Goal: Task Accomplishment & Management: Manage account settings

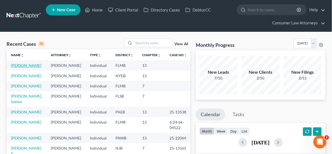
click at [22, 64] on link "Netram, Chris" at bounding box center [26, 65] width 30 height 5
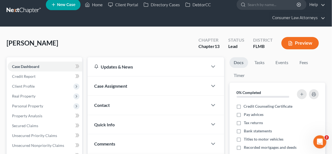
scroll to position [109, 0]
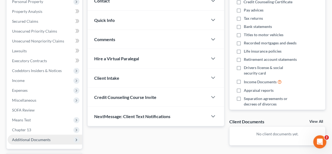
click at [39, 138] on span "Additional Documents" at bounding box center [31, 139] width 39 height 5
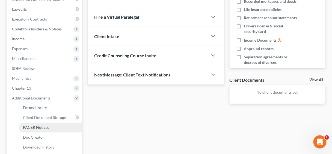
scroll to position [153, 0]
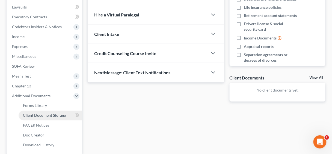
click at [46, 113] on span "Client Document Storage" at bounding box center [44, 115] width 43 height 5
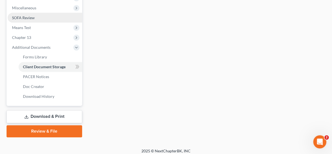
scroll to position [205, 0]
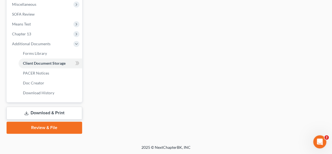
click at [53, 130] on link "Review & File" at bounding box center [45, 128] width 76 height 12
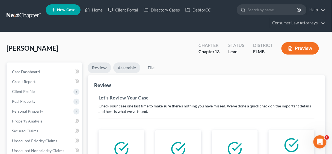
click at [128, 69] on link "Assemble" at bounding box center [126, 67] width 27 height 11
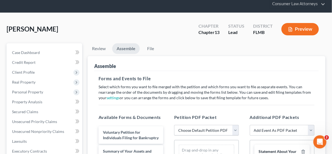
scroll to position [44, 0]
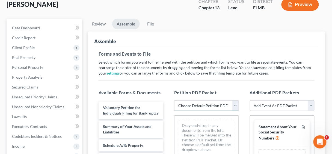
click at [236, 104] on select "Choose Default Petition PDF Packet Complete Bankruptcy Petition (all forms and …" at bounding box center [206, 105] width 65 height 11
select select "1"
click at [174, 100] on select "Choose Default Petition PDF Packet Complete Bankruptcy Petition (all forms and …" at bounding box center [206, 105] width 65 height 11
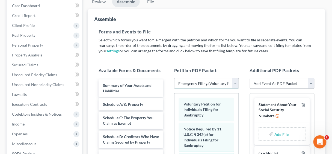
scroll to position [66, 0]
click at [311, 84] on select "Add Event As PDF Packet Amended Chapter 13 Plan Amended Creditor Matrix (Fee)- …" at bounding box center [282, 83] width 65 height 11
select select "5"
click at [250, 78] on select "Add Event As PDF Packet Amended Chapter 13 Plan Amended Creditor Matrix (Fee)- …" at bounding box center [282, 83] width 65 height 11
select select
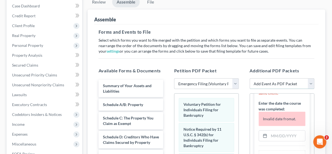
scroll to position [87, 0]
click at [280, 137] on input "text" at bounding box center [287, 135] width 36 height 10
click at [279, 132] on input "09/" at bounding box center [287, 135] width 36 height 10
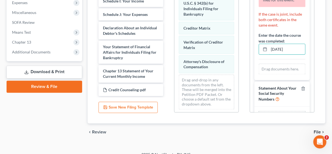
scroll to position [0, 0]
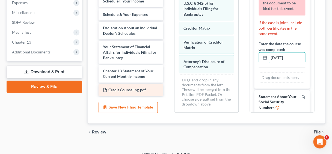
type input "09/09/2025"
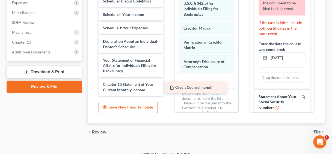
scroll to position [72, 0]
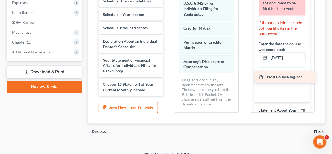
drag, startPoint x: 129, startPoint y: 88, endPoint x: 286, endPoint y: 76, distance: 156.7
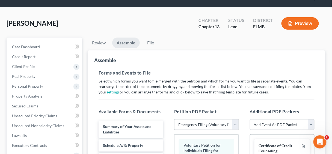
scroll to position [22, 0]
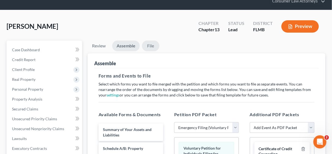
click at [151, 45] on link "File" at bounding box center [150, 45] width 17 height 11
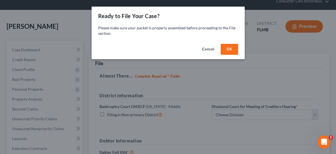
click at [231, 48] on button "OK" at bounding box center [228, 49] width 17 height 11
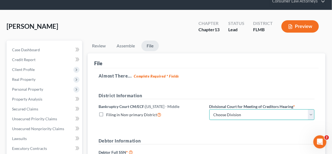
click at [311, 113] on select "Choose Division Fort Myers Jacksonville Orlando Tampa" at bounding box center [262, 114] width 105 height 11
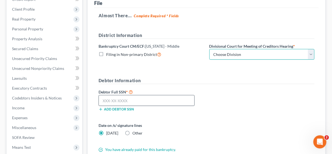
scroll to position [87, 0]
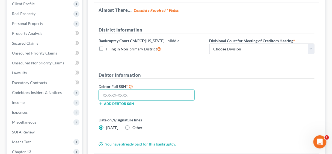
click at [131, 95] on input "text" at bounding box center [147, 94] width 96 height 11
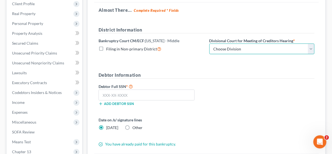
click at [311, 48] on select "Choose Division Fort Myers Jacksonville Orlando Tampa" at bounding box center [262, 48] width 105 height 11
click at [309, 48] on select "Choose Division Fort Myers Jacksonville Orlando Tampa" at bounding box center [262, 48] width 105 height 11
select select "2"
click at [210, 43] on select "Choose Division Fort Myers Jacksonville Orlando Tampa" at bounding box center [262, 48] width 105 height 11
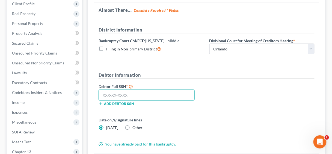
click at [118, 97] on input "text" at bounding box center [147, 94] width 96 height 11
click at [128, 97] on input "text" at bounding box center [147, 94] width 96 height 11
click at [108, 94] on input "text" at bounding box center [147, 94] width 96 height 11
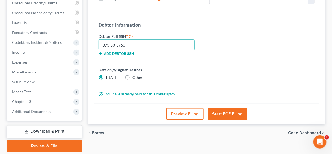
scroll to position [155, 0]
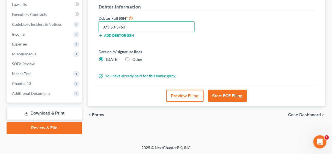
type input "073-50-3760"
click at [227, 94] on button "Start ECF Filing" at bounding box center [227, 96] width 39 height 12
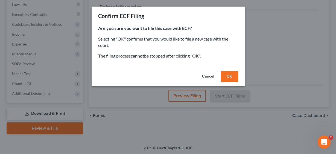
click at [233, 76] on button "OK" at bounding box center [228, 76] width 17 height 11
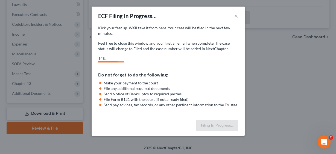
select select "2"
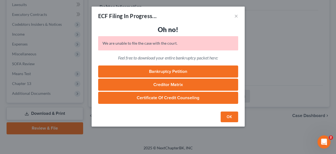
click at [230, 115] on button "OK" at bounding box center [228, 116] width 17 height 11
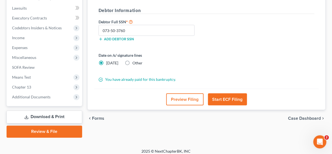
scroll to position [153, 0]
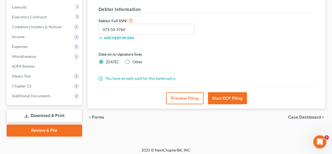
click at [224, 98] on button "Start ECF Filing" at bounding box center [227, 98] width 39 height 12
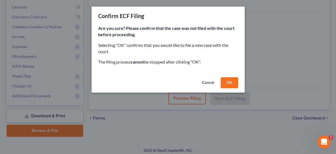
click at [257, 82] on div "Confirm ECF Filing Are you sure? Please confirm that the case was not filed wit…" at bounding box center [168, 77] width 336 height 154
click at [207, 81] on button "Cancel" at bounding box center [207, 82] width 21 height 11
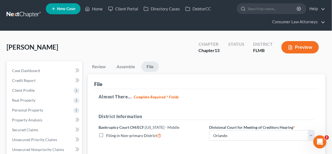
scroll to position [0, 0]
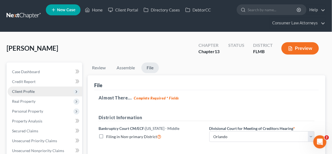
click at [29, 91] on span "Client Profile" at bounding box center [23, 91] width 23 height 5
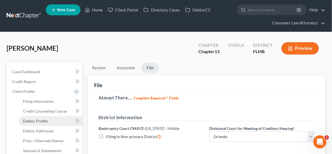
click at [41, 120] on span "Debtor Profile" at bounding box center [35, 120] width 25 height 5
select select "1"
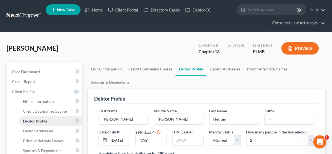
radio input "true"
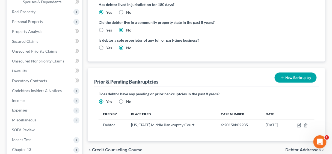
scroll to position [153, 0]
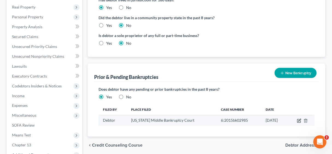
click at [298, 119] on icon "button" at bounding box center [299, 120] width 4 height 4
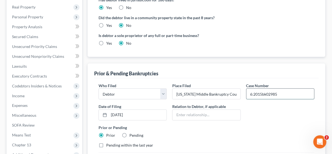
click at [258, 92] on input "6:2015bk02985" at bounding box center [281, 93] width 68 height 10
click at [258, 92] on input "6:15bk02985" at bounding box center [281, 93] width 68 height 10
drag, startPoint x: 276, startPoint y: 93, endPoint x: 247, endPoint y: 93, distance: 29.5
click at [247, 93] on input "6:15bk02985" at bounding box center [281, 93] width 68 height 10
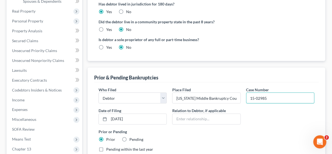
scroll to position [214, 0]
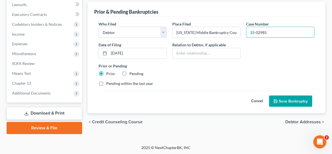
type input "15-02985"
click at [296, 99] on button "Save Bankruptcy" at bounding box center [290, 100] width 43 height 11
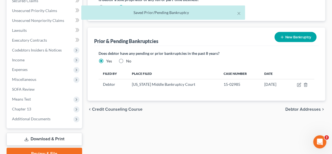
scroll to position [149, 0]
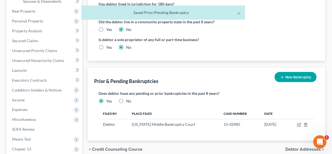
click at [304, 75] on button "New Bankruptcy" at bounding box center [296, 77] width 42 height 10
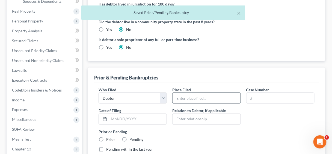
drag, startPoint x: 176, startPoint y: 96, endPoint x: 182, endPoint y: 97, distance: 6.0
click at [176, 96] on input "text" at bounding box center [207, 98] width 68 height 10
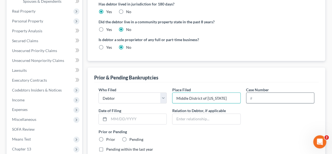
type input "Middle District of Florida"
click at [264, 99] on input "text" at bounding box center [281, 98] width 68 height 10
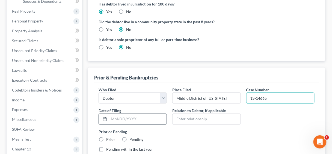
type input "13-14665"
click at [163, 114] on input "text" at bounding box center [138, 119] width 58 height 10
type input "12/02/2013"
click at [106, 138] on label "Prior" at bounding box center [110, 139] width 9 height 5
click at [108, 138] on input "Prior" at bounding box center [110, 139] width 4 height 4
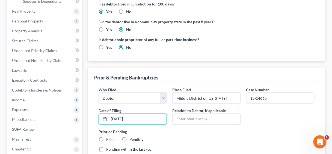
radio input "true"
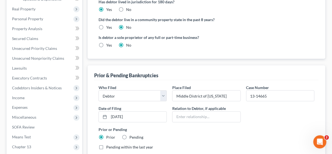
scroll to position [214, 0]
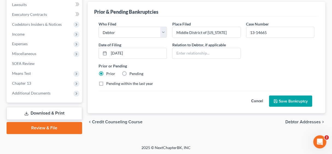
click at [286, 100] on button "Save Bankruptcy" at bounding box center [290, 100] width 43 height 11
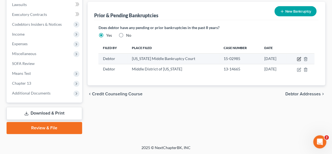
click at [298, 58] on icon "button" at bounding box center [298, 59] width 3 height 3
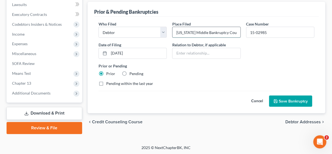
drag, startPoint x: 188, startPoint y: 31, endPoint x: 175, endPoint y: 30, distance: 13.4
click at [175, 30] on input "Florida Middle Bankruptcy Court" at bounding box center [207, 32] width 68 height 10
drag, startPoint x: 190, startPoint y: 31, endPoint x: 232, endPoint y: 33, distance: 42.7
click at [229, 33] on input "Middle Bankruptcy Court" at bounding box center [207, 32] width 68 height 10
type input "Middle District of Florida"
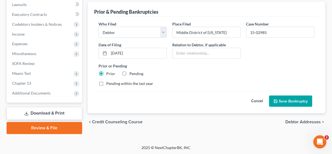
click at [298, 98] on button "Save Bankruptcy" at bounding box center [290, 100] width 43 height 11
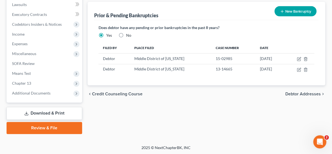
click at [51, 128] on link "Review & File" at bounding box center [45, 128] width 76 height 12
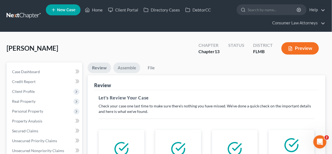
click at [125, 65] on link "Assemble" at bounding box center [126, 67] width 27 height 11
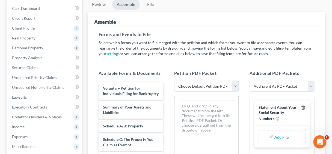
scroll to position [66, 0]
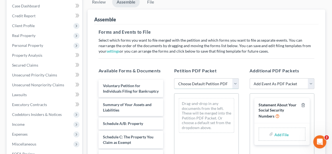
click at [237, 81] on select "Choose Default Petition PDF Packet Complete Bankruptcy Petition (all forms and …" at bounding box center [206, 83] width 65 height 11
select select "1"
click at [174, 78] on select "Choose Default Petition PDF Packet Complete Bankruptcy Petition (all forms and …" at bounding box center [206, 83] width 65 height 11
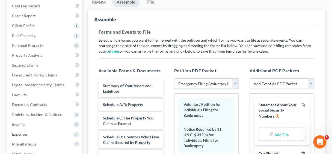
scroll to position [0, 0]
click at [312, 82] on select "Add Event As PDF Packet Amended Chapter 13 Plan Amended Creditor Matrix (Fee)- …" at bounding box center [282, 83] width 65 height 11
select select "5"
click at [250, 78] on select "Add Event As PDF Packet Amended Chapter 13 Plan Amended Creditor Matrix (Fee)- …" at bounding box center [282, 83] width 65 height 11
select select
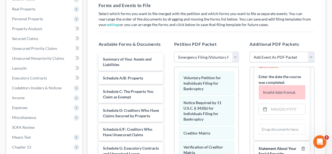
scroll to position [131, 0]
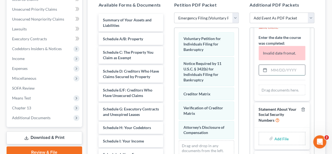
click at [283, 72] on input "text" at bounding box center [287, 70] width 36 height 10
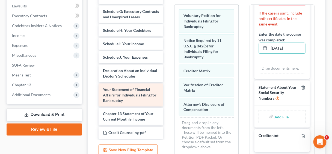
scroll to position [204, 0]
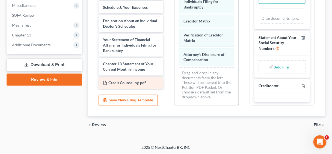
type input "09/09/2025"
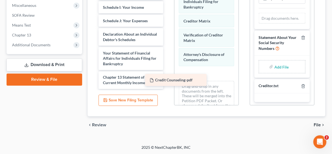
scroll to position [72, 0]
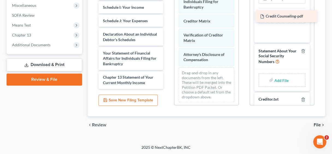
drag, startPoint x: 136, startPoint y: 83, endPoint x: 294, endPoint y: 17, distance: 170.8
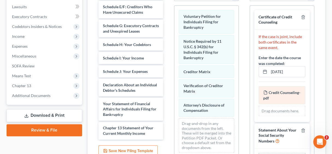
scroll to position [138, 0]
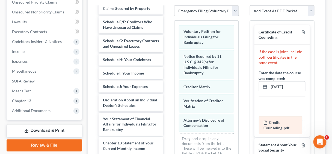
drag, startPoint x: 279, startPoint y: 105, endPoint x: 279, endPoint y: 121, distance: 16.1
click at [279, 121] on div "Credit Counseling-pdf Amended Credit Counseling-pdf Credit Counseling-pdf Amend…" at bounding box center [282, 116] width 47 height 30
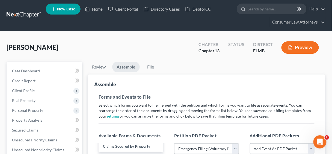
scroll to position [0, 0]
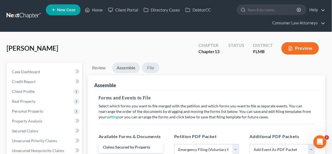
click at [151, 66] on link "File" at bounding box center [150, 67] width 17 height 11
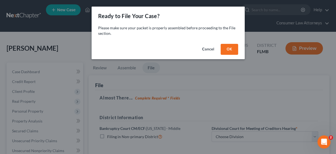
click at [230, 45] on button "OK" at bounding box center [228, 49] width 17 height 11
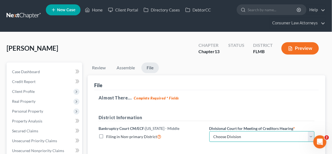
click at [310, 134] on select "Choose Division Fort Myers Jacksonville Orlando Tampa" at bounding box center [262, 136] width 105 height 11
select select "2"
click at [210, 131] on select "Choose Division Fort Myers Jacksonville Orlando Tampa" at bounding box center [262, 136] width 105 height 11
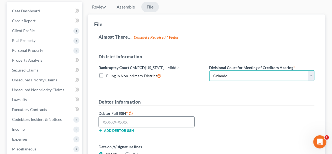
scroll to position [66, 0]
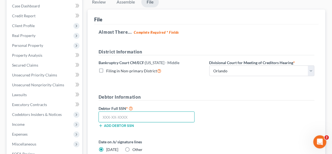
click at [114, 115] on input "text" at bounding box center [147, 116] width 96 height 11
click at [149, 114] on input "text" at bounding box center [147, 116] width 96 height 11
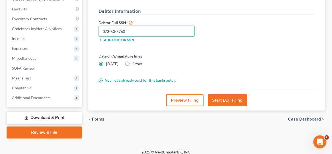
scroll to position [153, 0]
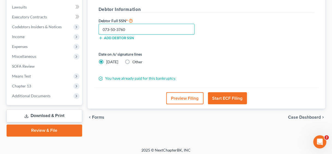
type input "073-50-3760"
click at [227, 98] on button "Start ECF Filing" at bounding box center [227, 98] width 39 height 12
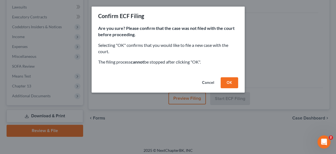
click at [236, 79] on button "OK" at bounding box center [228, 82] width 17 height 11
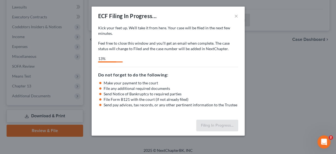
select select "2"
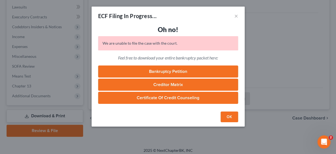
click at [229, 118] on button "OK" at bounding box center [228, 116] width 17 height 11
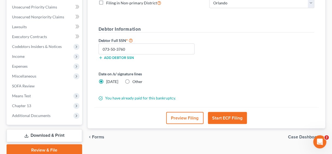
scroll to position [134, 0]
click at [231, 116] on button "Start ECF Filing" at bounding box center [227, 117] width 39 height 12
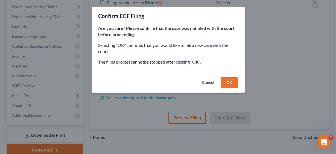
click at [229, 79] on button "OK" at bounding box center [228, 82] width 17 height 11
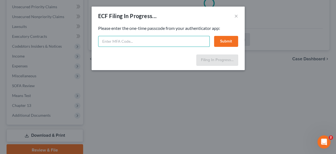
click at [125, 43] on input "text" at bounding box center [153, 41] width 111 height 11
type input "951039"
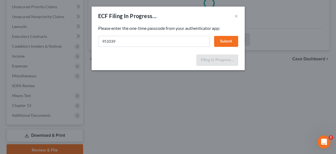
click at [223, 41] on button "Submit" at bounding box center [226, 41] width 24 height 11
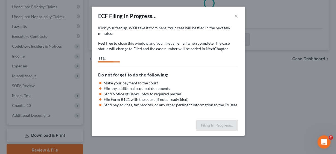
select select "2"
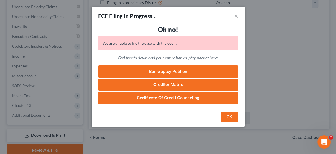
click at [232, 116] on button "OK" at bounding box center [228, 116] width 17 height 11
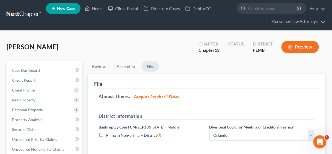
scroll to position [0, 0]
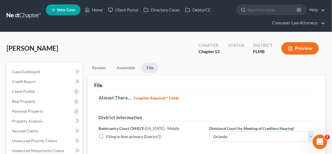
click at [320, 139] on icon "Open Intercom Messenger" at bounding box center [319, 140] width 9 height 9
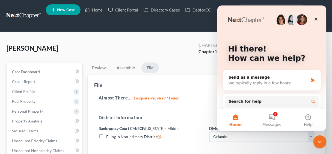
drag, startPoint x: 202, startPoint y: 84, endPoint x: 202, endPoint y: 76, distance: 7.4
click at [202, 84] on div "File" at bounding box center [206, 82] width 225 height 15
click at [315, 17] on icon "Close" at bounding box center [316, 19] width 4 height 4
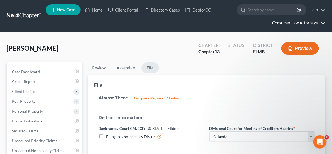
click at [295, 23] on link "Consumer Law Attorneys" at bounding box center [297, 23] width 55 height 10
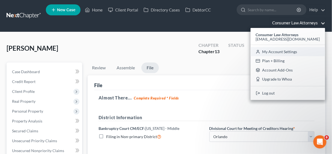
click at [291, 51] on link "My Account Settings" at bounding box center [288, 51] width 75 height 9
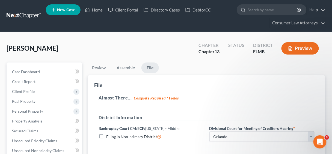
select select "24"
select select "9"
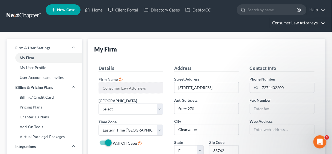
click at [298, 22] on link "Consumer Law Attorneys" at bounding box center [297, 23] width 55 height 10
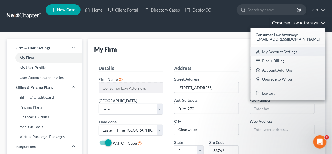
click at [288, 52] on link "My Account Settings" at bounding box center [288, 51] width 75 height 9
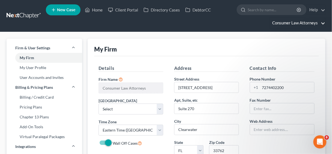
click at [290, 22] on link "Consumer Law Attorneys" at bounding box center [297, 23] width 55 height 10
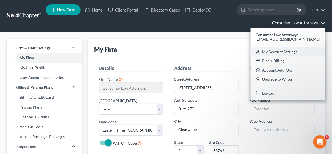
click at [283, 51] on link "My Account Settings" at bounding box center [288, 51] width 75 height 9
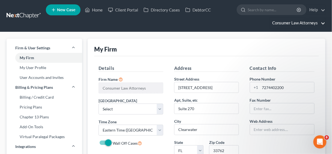
click at [294, 23] on link "Consumer Law Attorneys" at bounding box center [297, 23] width 55 height 10
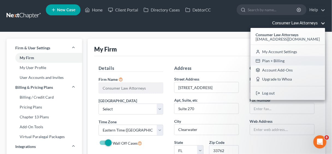
click at [284, 59] on link "Plan + Billing" at bounding box center [288, 60] width 75 height 9
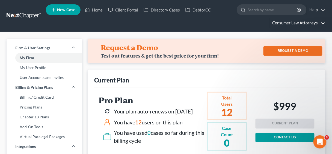
click at [291, 24] on link "Consumer Law Attorneys" at bounding box center [297, 23] width 55 height 10
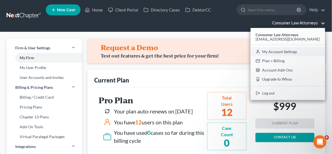
click at [262, 50] on link "My Account Settings" at bounding box center [288, 51] width 75 height 9
select select "15"
select select "24"
select select "9"
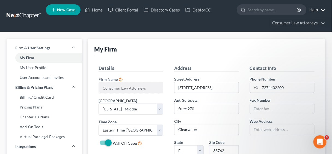
click at [315, 10] on link "Help" at bounding box center [316, 10] width 18 height 10
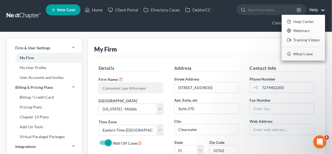
click at [266, 30] on nav "Home New Case Client Portal Directory Cases DebtorCC Consumer Law Attorneys yki…" at bounding box center [166, 16] width 332 height 32
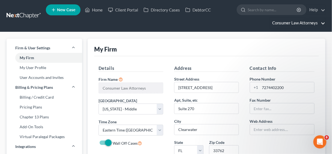
click at [284, 22] on link "Consumer Law Attorneys" at bounding box center [297, 23] width 55 height 10
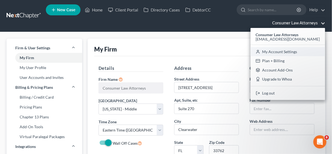
click at [284, 51] on link "My Account Settings" at bounding box center [288, 51] width 75 height 9
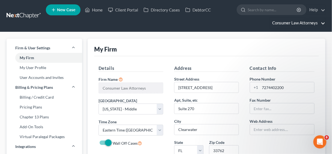
click at [294, 23] on link "Consumer Law Attorneys" at bounding box center [297, 23] width 55 height 10
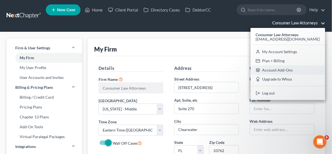
click at [284, 69] on link "Account Add-Ons" at bounding box center [288, 69] width 75 height 9
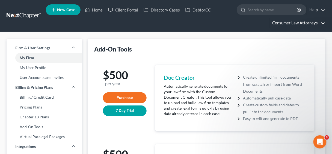
click at [297, 21] on link "Consumer Law Attorneys" at bounding box center [297, 23] width 55 height 10
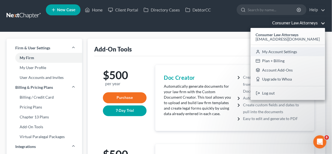
click at [284, 50] on link "My Account Settings" at bounding box center [288, 51] width 75 height 9
select select "15"
select select "24"
select select "9"
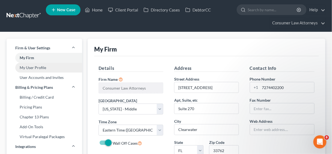
click at [34, 66] on link "My User Profile" at bounding box center [45, 68] width 76 height 10
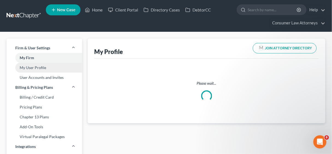
select select "9"
select select "15"
select select "attorney"
select select "0"
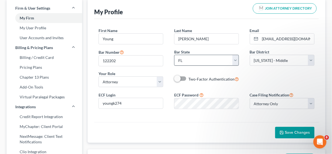
scroll to position [44, 0]
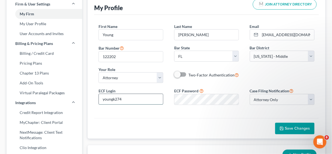
drag, startPoint x: 125, startPoint y: 98, endPoint x: 101, endPoint y: 99, distance: 24.1
click at [101, 99] on input "youngk274" at bounding box center [131, 99] width 64 height 10
type input "[EMAIL_ADDRESS][DOMAIN_NAME]"
drag, startPoint x: 160, startPoint y: 97, endPoint x: 96, endPoint y: 98, distance: 63.6
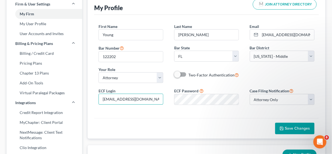
click at [97, 98] on div "ECF Login ykim@consumerlawattorneys.com" at bounding box center [131, 96] width 76 height 17
click at [114, 96] on input "text" at bounding box center [131, 99] width 64 height 10
type input "young274"
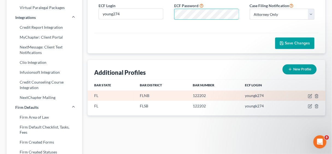
scroll to position [131, 0]
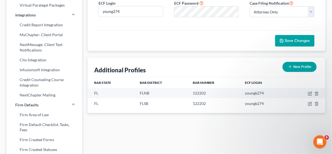
click at [293, 39] on span "Save Changes" at bounding box center [297, 40] width 25 height 5
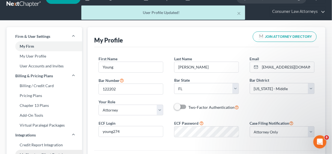
scroll to position [0, 0]
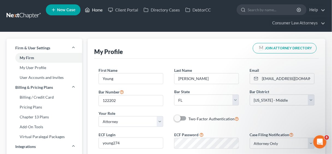
click at [93, 9] on link "Home" at bounding box center [93, 10] width 23 height 10
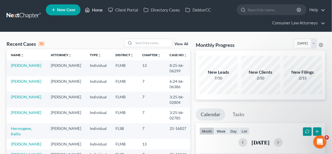
scroll to position [66, 0]
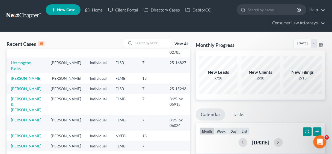
click at [24, 76] on link "Netram, Chris" at bounding box center [26, 78] width 30 height 5
select select "10"
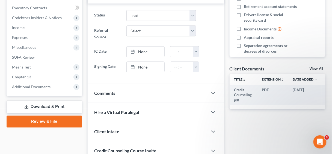
scroll to position [201, 0]
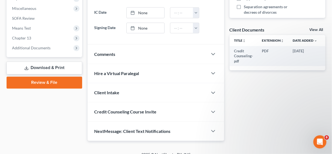
click at [67, 83] on link "Review & File" at bounding box center [45, 82] width 76 height 12
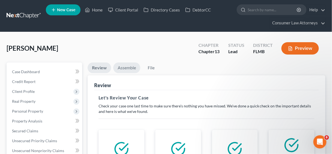
click at [127, 66] on link "Assemble" at bounding box center [126, 67] width 27 height 11
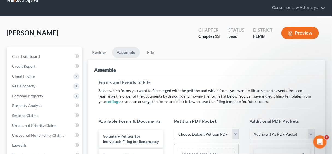
scroll to position [66, 0]
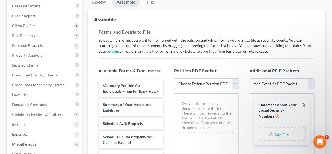
click at [237, 81] on select "Choose Default Petition PDF Packet Complete Bankruptcy Petition (all forms and …" at bounding box center [206, 83] width 65 height 11
select select "0"
click at [174, 78] on select "Choose Default Petition PDF Packet Complete Bankruptcy Petition (all forms and …" at bounding box center [206, 83] width 65 height 11
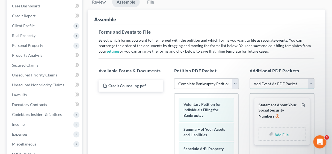
click at [311, 83] on select "Add Event As PDF Packet Amended Chapter 13 Plan Amended Creditor Matrix (Fee)- …" at bounding box center [282, 83] width 65 height 11
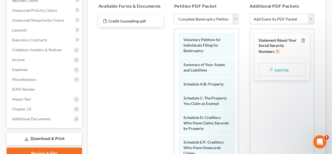
scroll to position [131, 0]
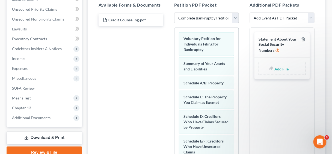
click at [312, 14] on select "Add Event As PDF Packet Amended Chapter 13 Plan Amended Creditor Matrix (Fee)- …" at bounding box center [282, 18] width 65 height 11
select select "5"
click at [250, 13] on select "Add Event As PDF Packet Amended Chapter 13 Plan Amended Creditor Matrix (Fee)- …" at bounding box center [282, 18] width 65 height 11
select select
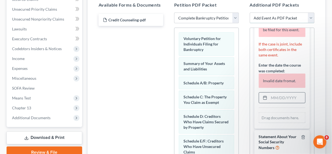
scroll to position [63, 0]
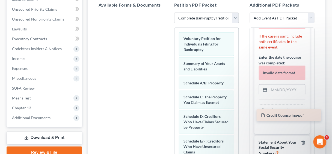
drag, startPoint x: 116, startPoint y: 17, endPoint x: 274, endPoint y: 111, distance: 183.5
click at [168, 13] on div "Credit Counseling-pdf Credit Counseling-pdf" at bounding box center [130, 13] width 73 height 0
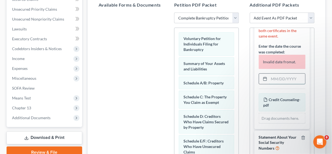
click at [275, 76] on input "text" at bounding box center [287, 78] width 36 height 10
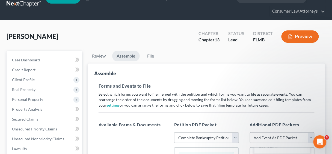
scroll to position [0, 0]
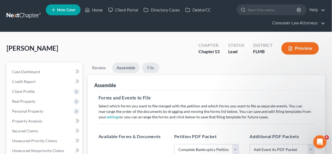
type input "09/09/2025"
click at [152, 65] on link "File" at bounding box center [150, 67] width 17 height 11
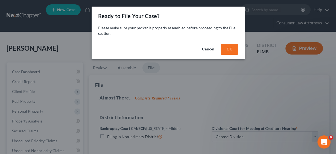
click at [235, 49] on button "OK" at bounding box center [228, 49] width 17 height 11
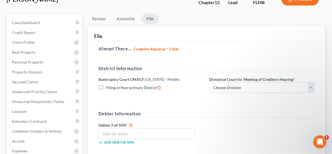
scroll to position [66, 0]
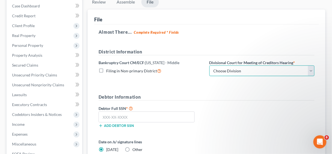
click at [312, 70] on select "Choose Division Fort Myers Jacksonville Orlando Tampa" at bounding box center [262, 70] width 105 height 11
select select "2"
click at [210, 65] on select "Choose Division Fort Myers Jacksonville Orlando Tampa" at bounding box center [262, 70] width 105 height 11
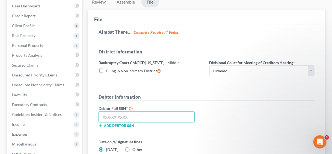
click at [142, 113] on input "text" at bounding box center [147, 116] width 96 height 11
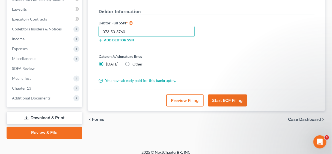
scroll to position [153, 0]
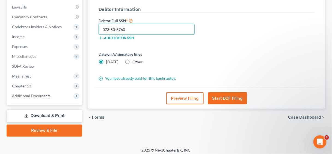
type input "073-50-3760"
click at [227, 99] on button "Start ECF Filing" at bounding box center [227, 98] width 39 height 12
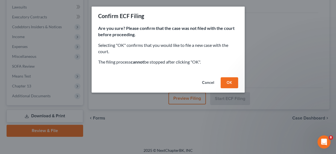
click at [227, 78] on button "OK" at bounding box center [228, 82] width 17 height 11
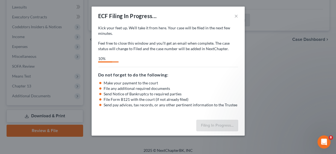
select select "2"
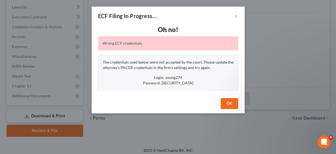
click at [229, 99] on button "OK" at bounding box center [228, 103] width 17 height 11
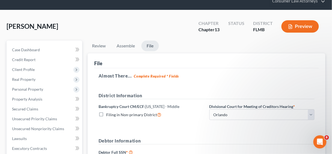
scroll to position [0, 0]
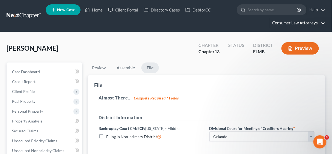
click at [292, 22] on link "Consumer Law Attorneys" at bounding box center [297, 23] width 55 height 10
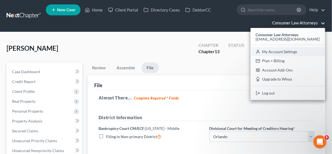
click at [280, 50] on link "My Account Settings" at bounding box center [288, 51] width 75 height 9
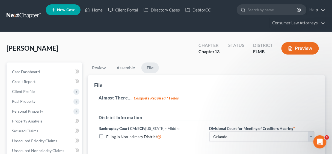
select select "15"
select select "24"
select select "9"
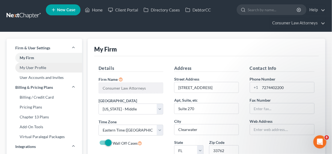
click at [36, 67] on link "My User Profile" at bounding box center [45, 68] width 76 height 10
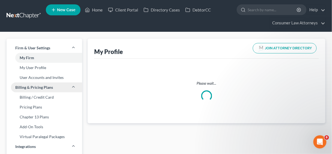
select select "9"
select select "15"
select select "attorney"
select select "0"
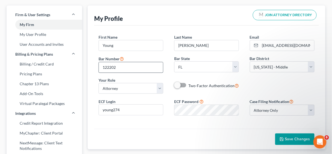
scroll to position [44, 0]
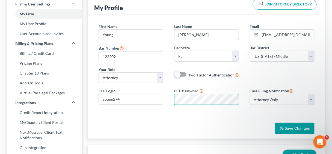
click at [172, 97] on div "ECF Password" at bounding box center [207, 95] width 76 height 17
click at [306, 127] on span "Save Changes" at bounding box center [297, 128] width 25 height 5
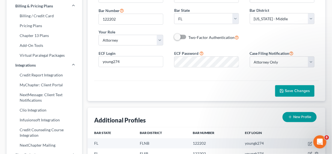
scroll to position [87, 0]
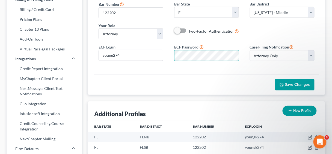
click at [171, 54] on div "ECF Password" at bounding box center [207, 52] width 76 height 17
click at [304, 82] on span "Save Changes" at bounding box center [297, 84] width 25 height 5
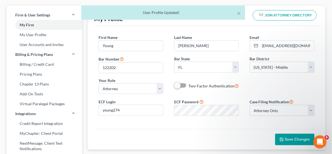
scroll to position [0, 0]
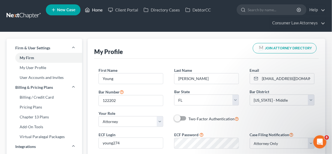
click at [96, 11] on link "Home" at bounding box center [93, 10] width 23 height 10
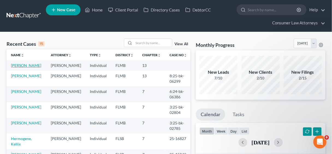
click at [22, 64] on link "Netram, Chris" at bounding box center [26, 65] width 30 height 5
select select "10"
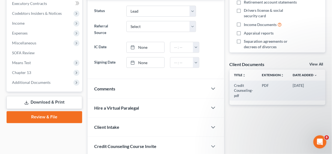
scroll to position [201, 0]
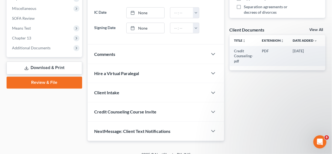
click at [54, 69] on link "Download & Print" at bounding box center [45, 67] width 76 height 13
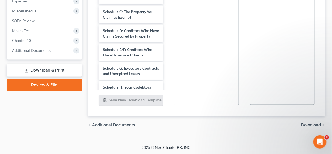
click at [59, 85] on link "Review & File" at bounding box center [45, 85] width 76 height 12
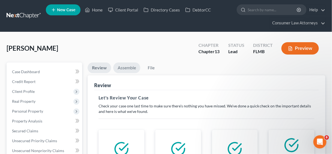
click at [129, 67] on link "Assemble" at bounding box center [126, 67] width 27 height 11
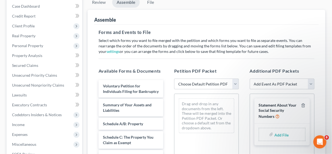
scroll to position [66, 0]
click at [236, 85] on select "Choose Default Petition PDF Packet Complete Bankruptcy Petition (all forms and …" at bounding box center [206, 83] width 65 height 11
select select "1"
click at [174, 78] on select "Choose Default Petition PDF Packet Complete Bankruptcy Petition (all forms and …" at bounding box center [206, 83] width 65 height 11
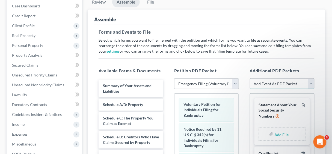
click at [312, 84] on select "Add Event As PDF Packet Amended Chapter 13 Plan Amended Creditor Matrix (Fee)- …" at bounding box center [282, 83] width 65 height 11
select select "5"
click at [250, 78] on select "Add Event As PDF Packet Amended Chapter 13 Plan Amended Creditor Matrix (Fee)- …" at bounding box center [282, 83] width 65 height 11
select select
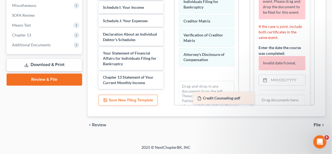
scroll to position [72, 0]
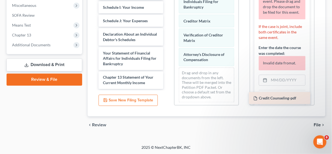
drag, startPoint x: 122, startPoint y: 82, endPoint x: 272, endPoint y: 98, distance: 151.3
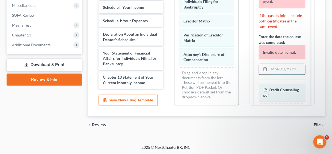
click at [276, 68] on input "text" at bounding box center [287, 69] width 36 height 10
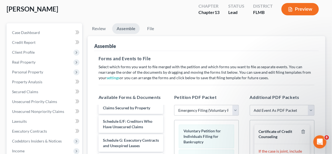
scroll to position [0, 0]
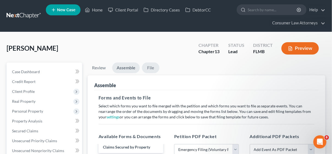
type input "09/09/2025"
click at [152, 67] on link "File" at bounding box center [150, 67] width 17 height 11
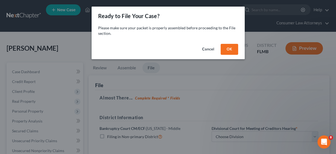
click at [235, 48] on button "OK" at bounding box center [228, 49] width 17 height 11
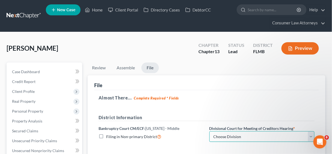
click at [310, 137] on select "Choose Division Fort Myers Jacksonville Orlando Tampa" at bounding box center [262, 136] width 105 height 11
select select "2"
click at [210, 131] on select "Choose Division Fort Myers Jacksonville Orlando Tampa" at bounding box center [262, 136] width 105 height 11
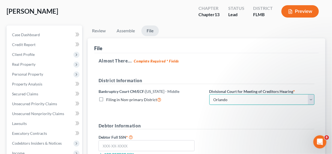
scroll to position [109, 0]
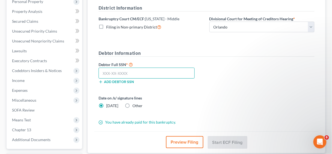
click at [116, 71] on input "text" at bounding box center [147, 72] width 96 height 11
click at [124, 70] on input "text" at bounding box center [147, 72] width 96 height 11
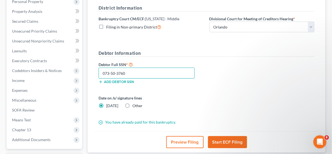
type input "073-50-3760"
click at [234, 140] on button "Start ECF Filing" at bounding box center [227, 142] width 39 height 12
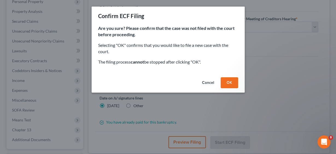
click at [231, 81] on button "OK" at bounding box center [228, 82] width 17 height 11
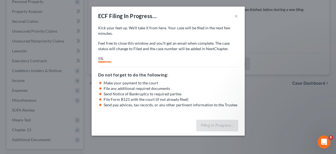
select select "2"
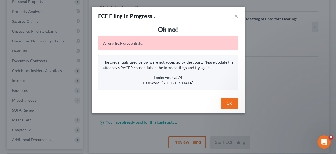
click at [230, 103] on button "OK" at bounding box center [228, 103] width 17 height 11
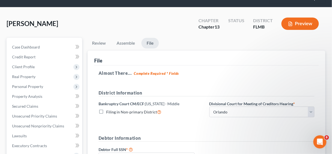
scroll to position [0, 0]
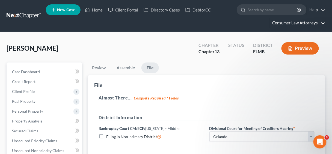
click at [298, 23] on link "Consumer Law Attorneys" at bounding box center [297, 23] width 55 height 10
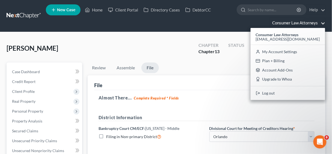
click at [288, 35] on strong "Consumer Law Attorneys" at bounding box center [277, 34] width 43 height 5
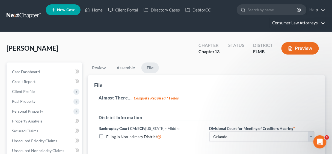
click at [299, 23] on link "Consumer Law Attorneys" at bounding box center [297, 23] width 55 height 10
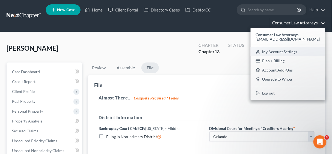
click at [282, 50] on link "My Account Settings" at bounding box center [288, 51] width 75 height 9
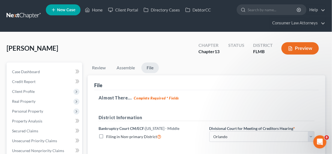
select select "15"
select select "24"
select select "9"
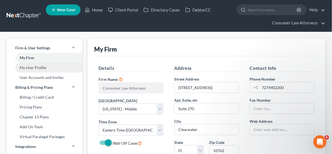
click at [36, 69] on link "My User Profile" at bounding box center [45, 68] width 76 height 10
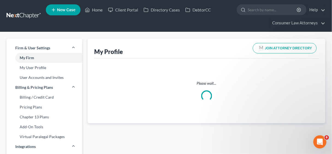
select select "9"
select select "15"
select select "attorney"
select select "0"
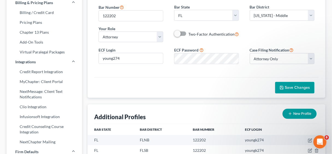
scroll to position [87, 0]
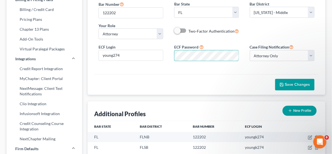
click at [303, 82] on span "Save Changes" at bounding box center [297, 84] width 25 height 5
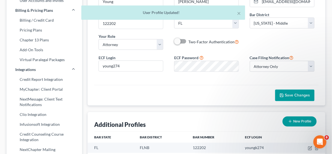
scroll to position [0, 0]
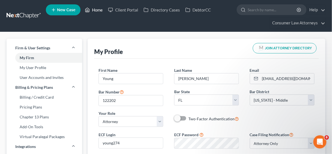
click at [97, 9] on link "Home" at bounding box center [93, 10] width 23 height 10
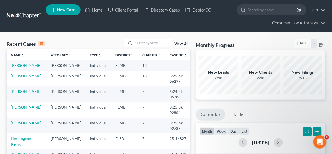
click at [26, 64] on link "Netram, Chris" at bounding box center [26, 65] width 30 height 5
select select "10"
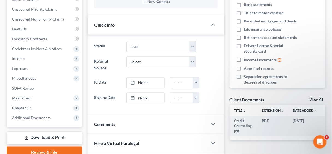
scroll to position [197, 0]
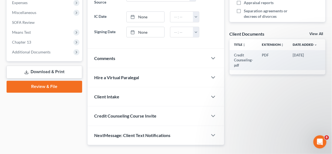
click at [53, 85] on link "Review & File" at bounding box center [45, 87] width 76 height 12
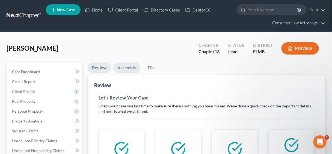
click at [125, 66] on link "Assemble" at bounding box center [126, 67] width 27 height 11
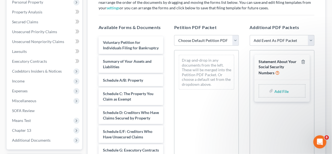
scroll to position [109, 0]
click at [237, 40] on select "Choose Default Petition PDF Packet Complete Bankruptcy Petition (all forms and …" at bounding box center [206, 39] width 65 height 11
select select "1"
click at [174, 34] on select "Choose Default Petition PDF Packet Complete Bankruptcy Petition (all forms and …" at bounding box center [206, 39] width 65 height 11
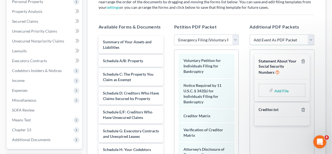
click at [311, 39] on select "Add Event As PDF Packet Amended Chapter 13 Plan Amended Creditor Matrix (Fee)- …" at bounding box center [282, 39] width 65 height 11
select select "5"
click at [250, 34] on select "Add Event As PDF Packet Amended Chapter 13 Plan Amended Creditor Matrix (Fee)- …" at bounding box center [282, 39] width 65 height 11
select select
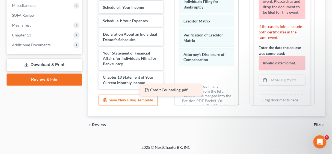
scroll to position [72, 0]
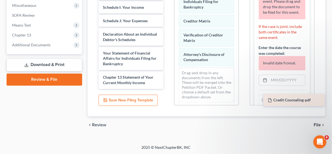
drag, startPoint x: 135, startPoint y: 83, endPoint x: 289, endPoint y: 99, distance: 154.8
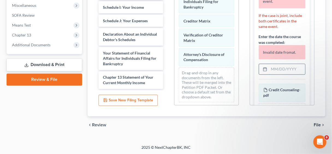
click at [281, 68] on input "text" at bounding box center [287, 69] width 36 height 10
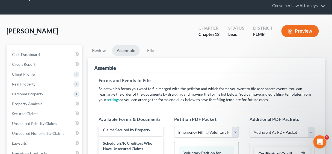
scroll to position [7, 0]
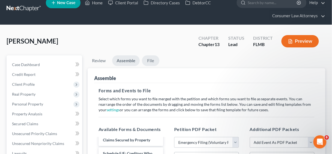
type input "09/09/2025"
click at [153, 59] on link "File" at bounding box center [150, 60] width 17 height 11
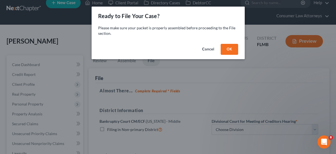
click at [227, 49] on button "OK" at bounding box center [228, 49] width 17 height 11
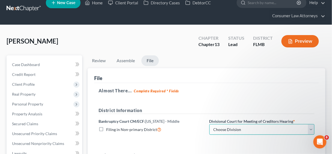
click at [312, 129] on select "Choose Division Fort Myers Jacksonville Orlando Tampa" at bounding box center [262, 129] width 105 height 11
select select "2"
click at [210, 124] on select "Choose Division Fort Myers Jacksonville Orlando Tampa" at bounding box center [262, 129] width 105 height 11
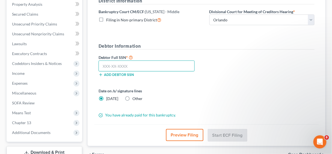
click at [109, 66] on input "text" at bounding box center [147, 65] width 96 height 11
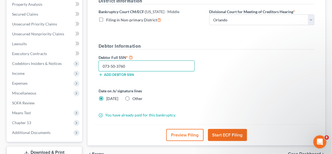
type input "073-50-3760"
click at [225, 132] on button "Start ECF Filing" at bounding box center [227, 135] width 39 height 12
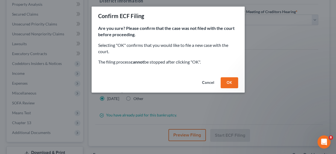
click at [232, 81] on button "OK" at bounding box center [228, 82] width 17 height 11
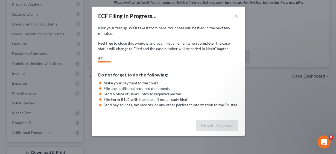
select select "2"
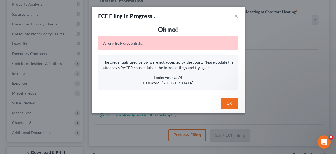
click at [231, 101] on button "OK" at bounding box center [228, 103] width 17 height 11
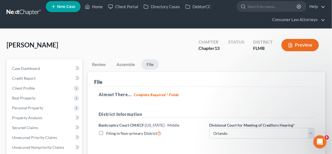
scroll to position [0, 0]
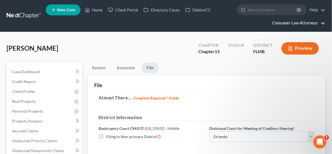
click at [292, 23] on link "Consumer Law Attorneys" at bounding box center [297, 23] width 55 height 10
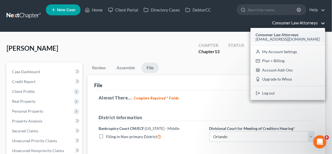
click at [287, 37] on span "[EMAIL_ADDRESS][DOMAIN_NAME]" at bounding box center [288, 39] width 64 height 5
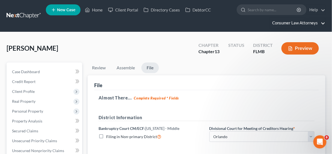
click at [305, 22] on link "Consumer Law Attorneys" at bounding box center [297, 23] width 55 height 10
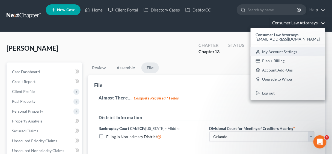
click at [284, 51] on link "My Account Settings" at bounding box center [288, 51] width 75 height 9
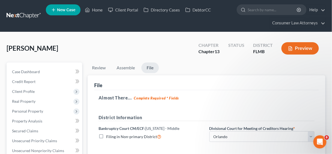
select select "15"
select select "24"
select select "9"
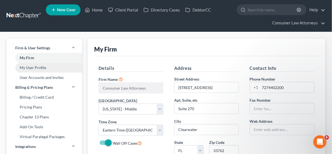
click at [32, 67] on link "My User Profile" at bounding box center [45, 68] width 76 height 10
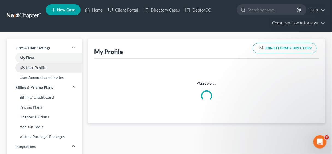
select select "9"
select select "15"
select select "attorney"
select select "0"
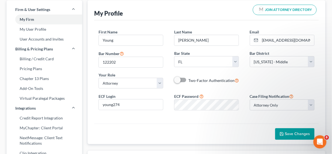
scroll to position [44, 0]
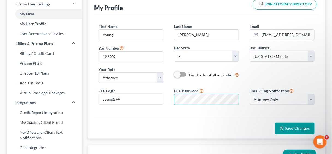
click at [309, 126] on span "Save Changes" at bounding box center [297, 128] width 25 height 5
click at [297, 126] on span "Save Changes" at bounding box center [297, 128] width 25 height 5
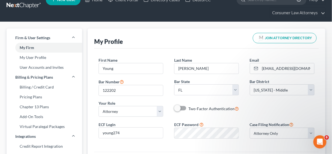
scroll to position [0, 0]
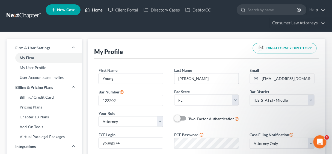
click at [98, 8] on link "Home" at bounding box center [93, 10] width 23 height 10
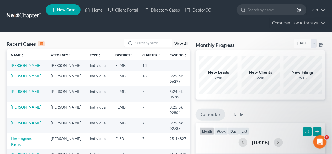
click at [26, 64] on link "Netram, Chris" at bounding box center [26, 65] width 30 height 5
select select "10"
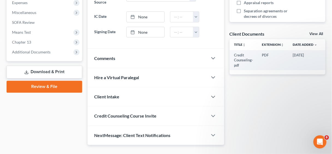
scroll to position [201, 0]
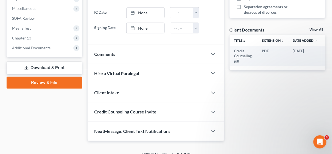
click at [38, 79] on link "Review & File" at bounding box center [45, 82] width 76 height 12
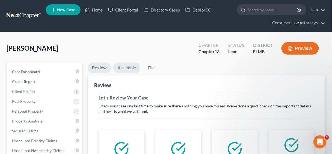
click at [128, 67] on link "Assemble" at bounding box center [126, 67] width 27 height 11
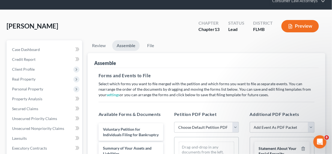
scroll to position [66, 0]
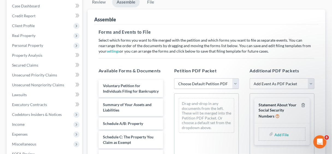
click at [237, 84] on select "Choose Default Petition PDF Packet Complete Bankruptcy Petition (all forms and …" at bounding box center [206, 83] width 65 height 11
select select "1"
click at [174, 78] on select "Choose Default Petition PDF Packet Complete Bankruptcy Petition (all forms and …" at bounding box center [206, 83] width 65 height 11
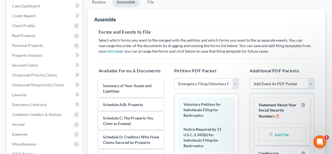
click at [311, 83] on select "Add Event As PDF Packet Amended Chapter 13 Plan Amended Creditor Matrix (Fee)- …" at bounding box center [282, 83] width 65 height 11
select select "5"
click at [250, 78] on select "Add Event As PDF Packet Amended Chapter 13 Plan Amended Creditor Matrix (Fee)- …" at bounding box center [282, 83] width 65 height 11
select select
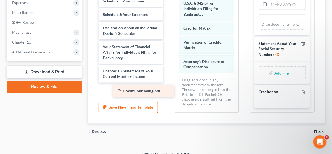
scroll to position [72, 0]
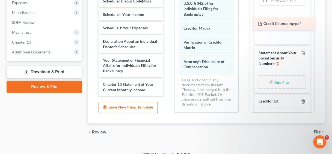
drag, startPoint x: 134, startPoint y: 89, endPoint x: 289, endPoint y: 22, distance: 168.7
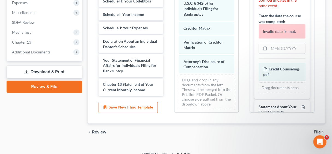
scroll to position [27, 0]
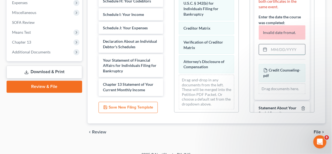
click at [272, 47] on input "text" at bounding box center [287, 49] width 36 height 10
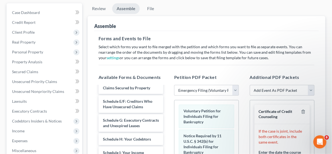
scroll to position [0, 0]
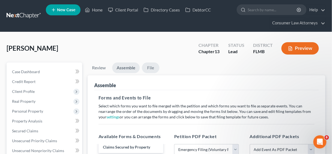
type input "09/09/2025"
click at [155, 68] on link "File" at bounding box center [150, 67] width 17 height 11
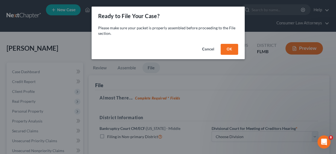
click at [232, 49] on button "OK" at bounding box center [228, 49] width 17 height 11
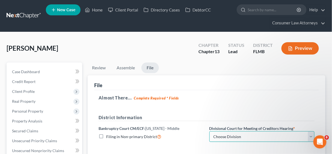
click at [311, 135] on select "Choose Division Fort Myers Jacksonville Orlando Tampa" at bounding box center [262, 136] width 105 height 11
select select "2"
click at [210, 131] on select "Choose Division Fort Myers Jacksonville Orlando Tampa" at bounding box center [262, 136] width 105 height 11
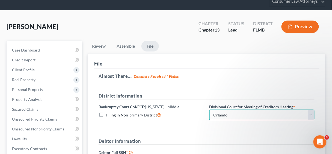
scroll to position [66, 0]
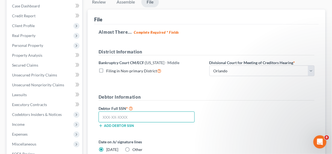
click at [114, 115] on input "text" at bounding box center [147, 116] width 96 height 11
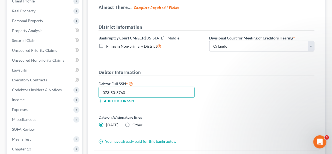
scroll to position [155, 0]
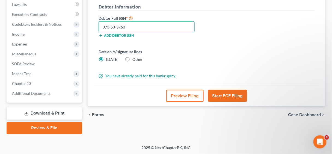
type input "073-50-3760"
click at [220, 97] on button "Start ECF Filing" at bounding box center [227, 96] width 39 height 12
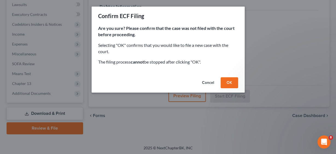
click at [227, 80] on button "OK" at bounding box center [228, 82] width 17 height 11
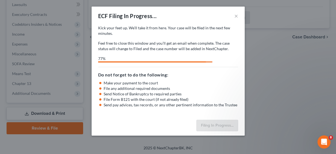
select select "2"
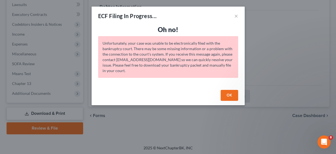
click at [229, 95] on button "OK" at bounding box center [228, 95] width 17 height 11
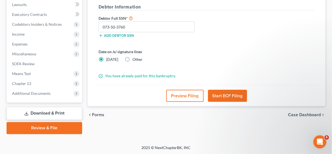
click at [48, 109] on link "Download & Print" at bounding box center [45, 113] width 76 height 13
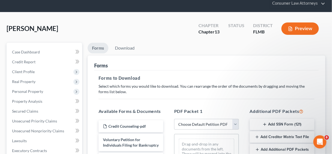
scroll to position [87, 0]
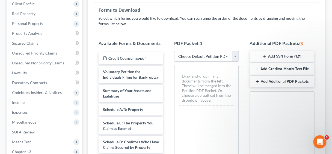
click at [236, 55] on select "Choose Default Petition PDF Packet Complete Bankruptcy Petition (all forms and …" at bounding box center [206, 56] width 65 height 11
select select "1"
click at [174, 51] on select "Choose Default Petition PDF Packet Complete Bankruptcy Petition (all forms and …" at bounding box center [206, 56] width 65 height 11
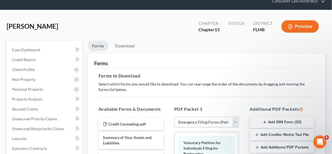
scroll to position [22, 0]
click at [127, 44] on link "Download" at bounding box center [125, 45] width 28 height 11
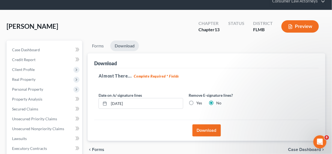
click at [208, 128] on button "Download" at bounding box center [207, 130] width 28 height 12
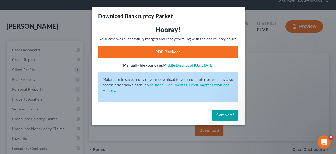
click at [163, 50] on link "PDF Packet 1" at bounding box center [168, 52] width 140 height 12
click at [229, 113] on span "Complete!" at bounding box center [224, 114] width 17 height 5
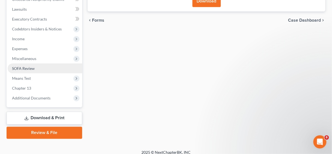
scroll to position [155, 0]
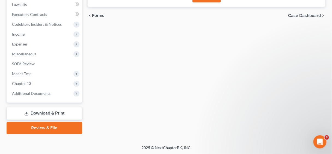
click at [52, 109] on link "Download & Print" at bounding box center [45, 113] width 76 height 13
click at [46, 112] on link "Download & Print" at bounding box center [45, 113] width 76 height 13
click at [37, 126] on link "Review & File" at bounding box center [45, 128] width 76 height 12
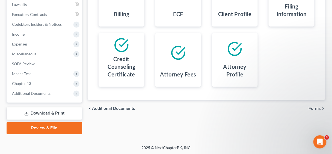
click at [53, 110] on link "Download & Print" at bounding box center [45, 113] width 76 height 13
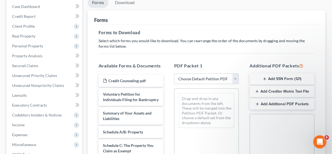
scroll to position [66, 0]
click at [292, 90] on button "Add Creditor Matrix Text File" at bounding box center [282, 90] width 65 height 11
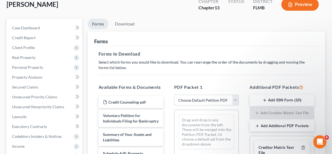
scroll to position [0, 0]
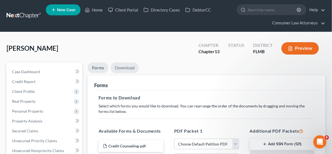
click at [122, 68] on link "Download" at bounding box center [125, 67] width 28 height 11
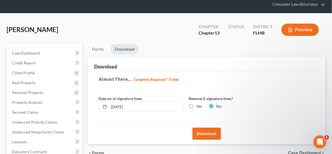
scroll to position [87, 0]
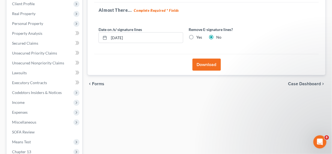
click at [210, 66] on button "Download" at bounding box center [207, 64] width 28 height 12
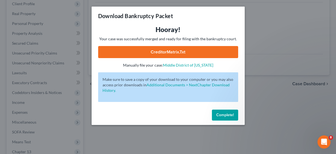
click at [187, 54] on link "CreditorMatrix.txt" at bounding box center [168, 52] width 140 height 12
click at [228, 113] on span "Complete!" at bounding box center [224, 114] width 17 height 5
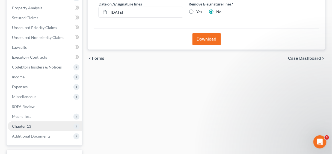
scroll to position [155, 0]
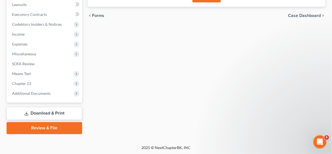
click at [51, 114] on link "Download & Print" at bounding box center [45, 113] width 76 height 13
click at [63, 128] on link "Review & File" at bounding box center [45, 128] width 76 height 12
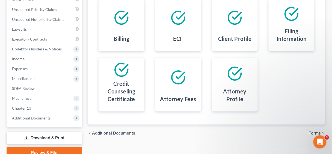
scroll to position [131, 0]
drag, startPoint x: 62, startPoint y: 136, endPoint x: 78, endPoint y: 136, distance: 15.3
click at [63, 136] on link "Download & Print" at bounding box center [45, 137] width 76 height 13
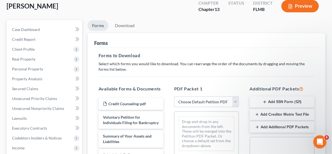
scroll to position [44, 0]
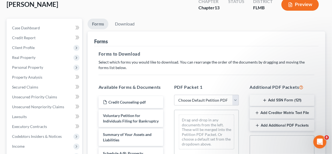
click at [280, 102] on button "Add SSN Form (121)" at bounding box center [282, 100] width 65 height 11
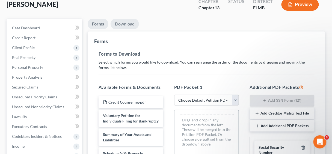
click at [122, 22] on link "Download" at bounding box center [125, 24] width 28 height 11
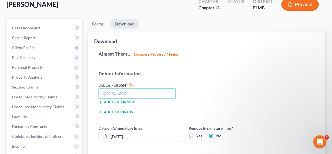
click at [135, 93] on input "text" at bounding box center [137, 93] width 77 height 11
drag, startPoint x: 140, startPoint y: 89, endPoint x: 146, endPoint y: 89, distance: 6.0
click at [140, 89] on input "text" at bounding box center [137, 93] width 77 height 11
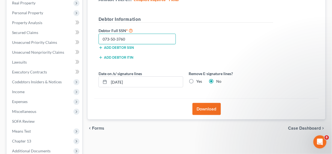
scroll to position [109, 0]
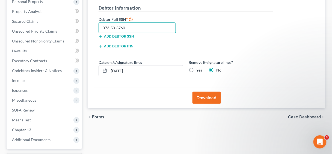
type input "073-50-3760"
click at [207, 97] on button "Download" at bounding box center [207, 98] width 28 height 12
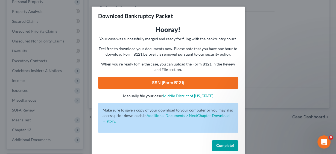
click at [179, 84] on link "SSN (Form B121)" at bounding box center [168, 82] width 140 height 12
click at [227, 143] on span "Complete!" at bounding box center [224, 145] width 17 height 5
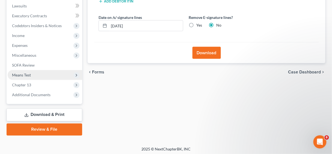
scroll to position [155, 0]
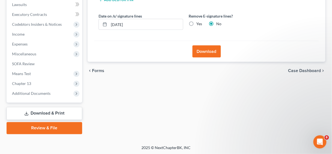
click at [49, 127] on link "Review & File" at bounding box center [45, 128] width 76 height 12
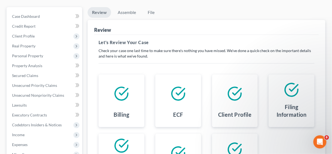
scroll to position [66, 0]
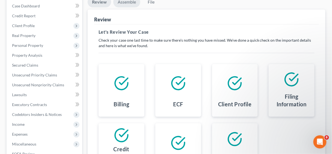
click at [129, 2] on link "Assemble" at bounding box center [126, 2] width 27 height 11
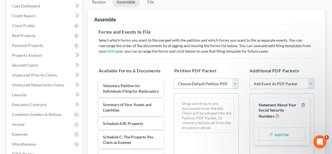
click at [236, 82] on select "Choose Default Petition PDF Packet Complete Bankruptcy Petition (all forms and …" at bounding box center [206, 83] width 65 height 11
select select "1"
click at [174, 78] on select "Choose Default Petition PDF Packet Complete Bankruptcy Petition (all forms and …" at bounding box center [206, 83] width 65 height 11
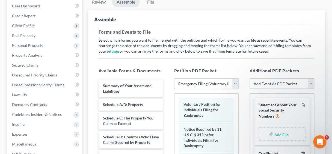
click at [313, 82] on select "Add Event As PDF Packet Amended Chapter 13 Plan Amended Creditor Matrix (Fee)- …" at bounding box center [282, 83] width 65 height 11
select select "5"
click at [250, 78] on select "Add Event As PDF Packet Amended Chapter 13 Plan Amended Creditor Matrix (Fee)- …" at bounding box center [282, 83] width 65 height 11
select select
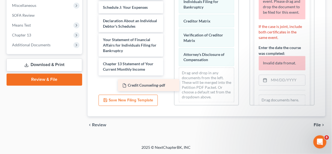
scroll to position [72, 0]
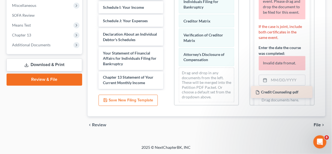
drag, startPoint x: 125, startPoint y: 80, endPoint x: 278, endPoint y: 90, distance: 153.0
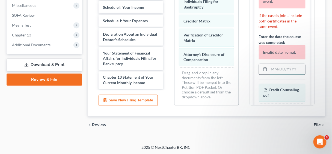
click at [275, 69] on input "text" at bounding box center [287, 69] width 36 height 10
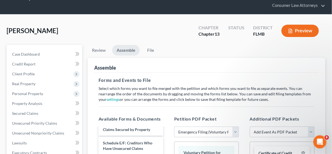
scroll to position [7, 0]
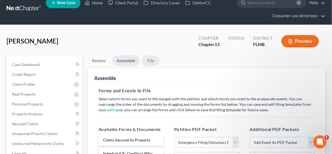
type input "09/09/2025"
click at [152, 58] on link "File" at bounding box center [150, 60] width 17 height 11
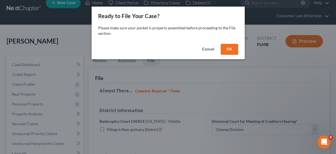
click at [234, 48] on button "OK" at bounding box center [228, 49] width 17 height 11
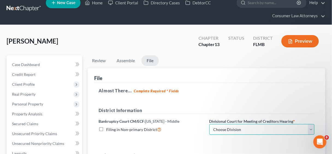
click at [309, 127] on select "Choose Division Fort Myers Jacksonville Orlando Tampa" at bounding box center [262, 129] width 105 height 11
select select "2"
click at [210, 124] on select "Choose Division Fort Myers Jacksonville Orlando Tampa" at bounding box center [262, 129] width 105 height 11
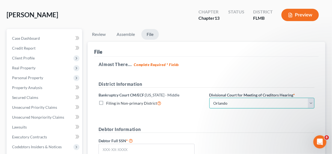
scroll to position [73, 0]
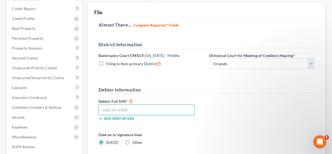
click at [139, 107] on input "text" at bounding box center [147, 109] width 96 height 11
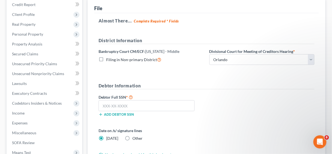
scroll to position [138, 0]
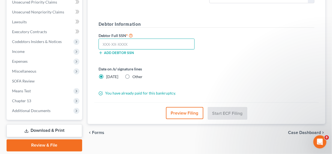
click at [133, 39] on input "text" at bounding box center [147, 44] width 96 height 11
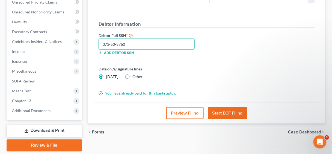
type input "073-50-3760"
click at [227, 113] on button "Start ECF Filing" at bounding box center [227, 113] width 39 height 12
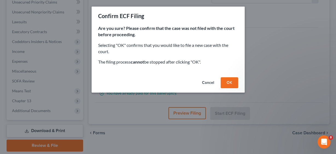
click at [226, 83] on button "OK" at bounding box center [228, 82] width 17 height 11
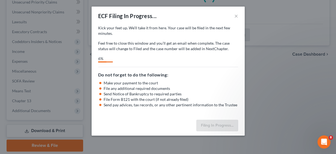
select select "2"
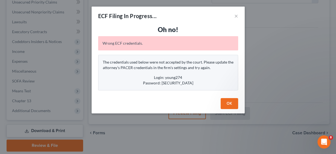
click at [234, 101] on button "OK" at bounding box center [228, 103] width 17 height 11
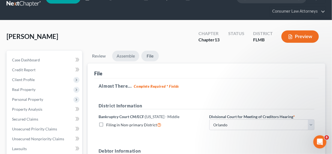
scroll to position [0, 0]
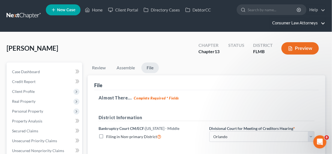
click at [301, 24] on link "Consumer Law Attorneys" at bounding box center [297, 23] width 55 height 10
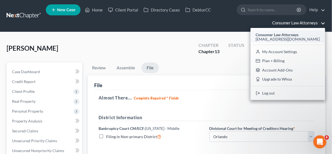
click at [280, 37] on span "[EMAIL_ADDRESS][DOMAIN_NAME]" at bounding box center [288, 39] width 64 height 5
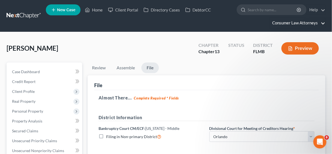
click at [298, 23] on link "Consumer Law Attorneys" at bounding box center [297, 23] width 55 height 10
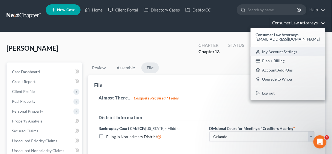
click at [285, 51] on link "My Account Settings" at bounding box center [288, 51] width 75 height 9
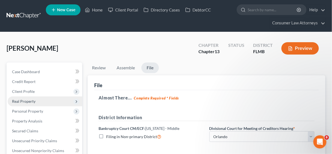
select select "15"
select select "24"
select select "9"
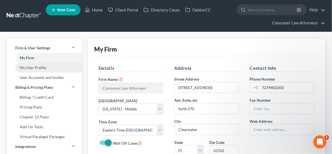
click at [32, 67] on link "My User Profile" at bounding box center [45, 68] width 76 height 10
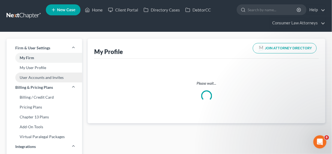
select select "9"
select select "15"
select select "attorney"
select select "0"
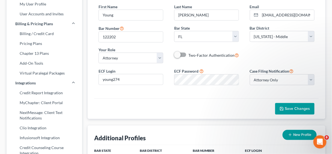
scroll to position [66, 0]
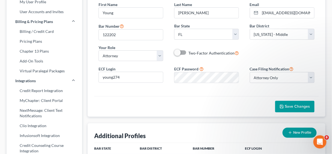
click at [307, 104] on span "Save Changes" at bounding box center [297, 106] width 25 height 5
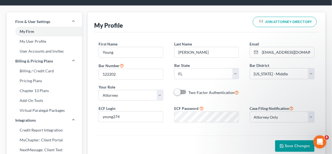
scroll to position [0, 0]
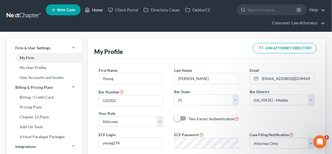
click at [100, 9] on link "Home" at bounding box center [93, 10] width 23 height 10
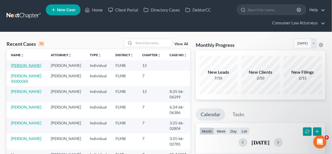
click at [26, 63] on link "Netram, Chris" at bounding box center [26, 65] width 30 height 5
select select "10"
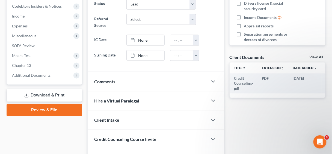
scroll to position [201, 0]
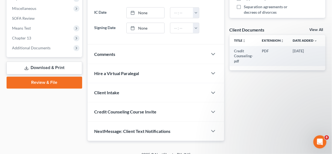
click at [49, 81] on link "Review & File" at bounding box center [45, 82] width 76 height 12
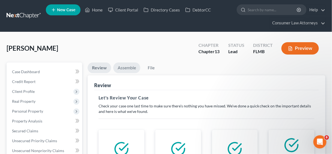
click at [123, 66] on link "Assemble" at bounding box center [126, 67] width 27 height 11
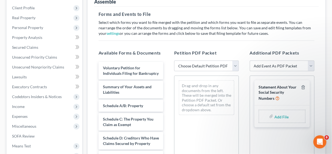
scroll to position [87, 0]
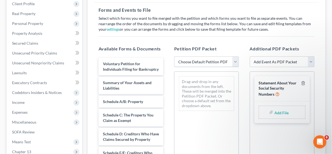
click at [234, 61] on select "Choose Default Petition PDF Packet Complete Bankruptcy Petition (all forms and …" at bounding box center [206, 61] width 65 height 11
select select "1"
click at [174, 56] on select "Choose Default Petition PDF Packet Complete Bankruptcy Petition (all forms and …" at bounding box center [206, 61] width 65 height 11
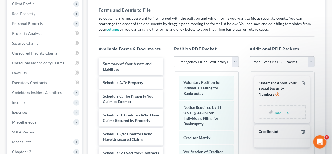
click at [312, 61] on select "Add Event As PDF Packet Amended Chapter 13 Plan Amended Creditor Matrix (Fee)- …" at bounding box center [282, 61] width 65 height 11
select select "5"
click at [250, 56] on select "Add Event As PDF Packet Amended Chapter 13 Plan Amended Creditor Matrix (Fee)- …" at bounding box center [282, 61] width 65 height 11
select select
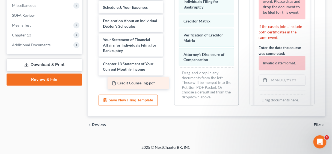
scroll to position [72, 0]
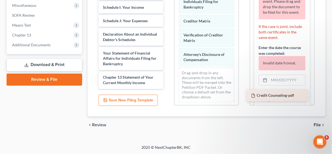
drag, startPoint x: 135, startPoint y: 81, endPoint x: 282, endPoint y: 92, distance: 147.6
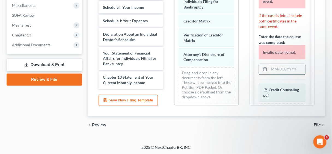
click at [276, 70] on input "text" at bounding box center [287, 69] width 36 height 10
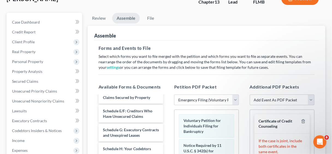
scroll to position [0, 0]
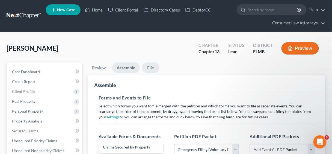
type input "09/09/2025"
click at [153, 67] on link "File" at bounding box center [150, 67] width 17 height 11
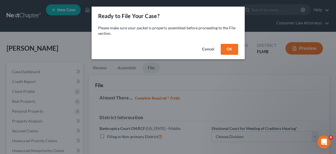
click at [229, 48] on button "OK" at bounding box center [228, 49] width 17 height 11
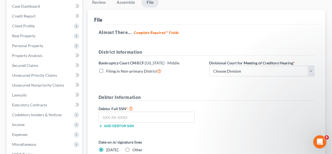
scroll to position [66, 0]
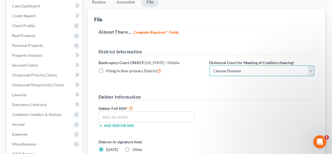
click at [312, 68] on select "Choose Division Fort Myers Jacksonville Orlando Tampa" at bounding box center [262, 70] width 105 height 11
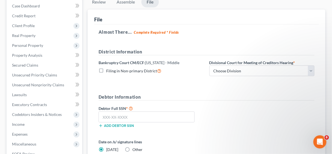
click at [228, 98] on h5 "Debtor Information" at bounding box center [207, 96] width 216 height 7
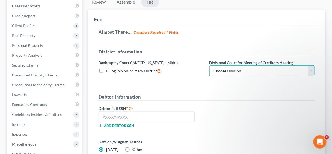
click at [312, 71] on select "Choose Division Fort Myers Jacksonville Orlando Tampa" at bounding box center [262, 70] width 105 height 11
select select "2"
click at [210, 65] on select "Choose Division Fort Myers Jacksonville Orlando Tampa" at bounding box center [262, 70] width 105 height 11
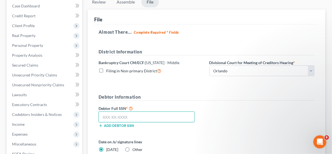
click at [135, 113] on input "text" at bounding box center [147, 116] width 96 height 11
click at [120, 115] on input "text" at bounding box center [147, 116] width 96 height 11
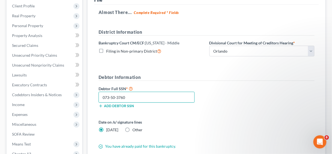
scroll to position [153, 0]
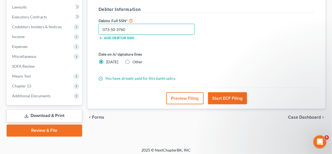
type input "073-50-3760"
click at [221, 96] on button "Start ECF Filing" at bounding box center [227, 98] width 39 height 12
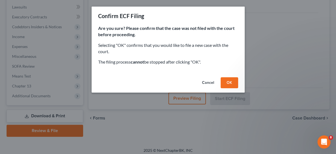
click at [229, 82] on button "OK" at bounding box center [228, 82] width 17 height 11
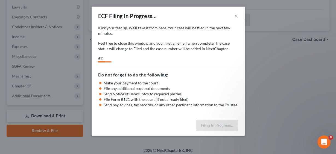
select select "2"
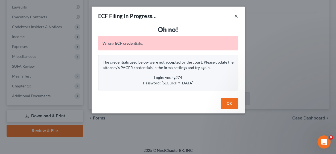
click at [235, 13] on button "×" at bounding box center [236, 16] width 4 height 7
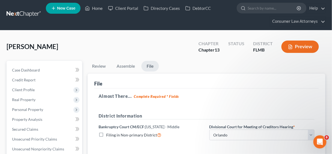
scroll to position [0, 0]
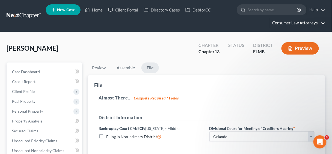
click at [303, 23] on link "Consumer Law Attorneys" at bounding box center [297, 23] width 55 height 10
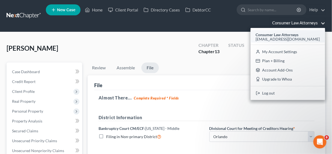
click at [282, 36] on div "[EMAIL_ADDRESS][DOMAIN_NAME]" at bounding box center [288, 39] width 64 height 7
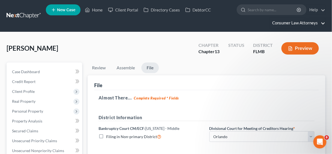
click at [276, 22] on link "Consumer Law Attorneys" at bounding box center [297, 23] width 55 height 10
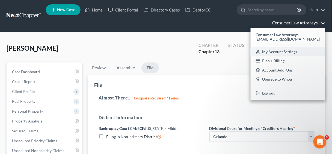
click at [284, 52] on link "My Account Settings" at bounding box center [288, 51] width 75 height 9
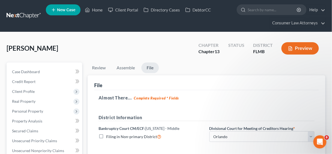
select select "15"
select select "24"
select select "9"
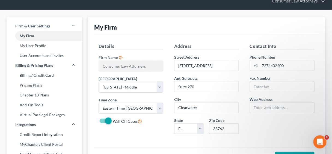
scroll to position [22, 0]
click at [39, 45] on link "My User Profile" at bounding box center [45, 46] width 76 height 10
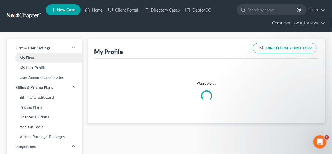
select select "9"
select select "15"
select select "attorney"
select select "0"
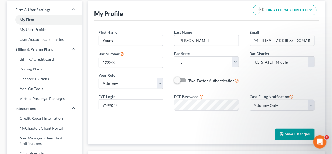
scroll to position [44, 0]
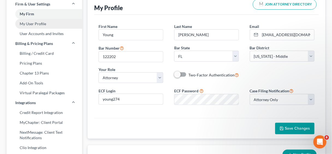
click at [36, 23] on link "My User Profile" at bounding box center [45, 24] width 76 height 10
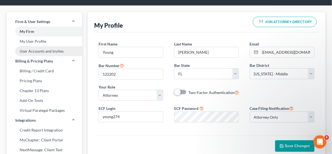
scroll to position [0, 0]
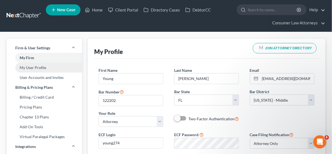
click at [42, 66] on link "My User Profile" at bounding box center [45, 68] width 76 height 10
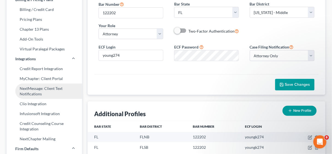
scroll to position [109, 0]
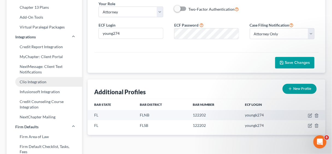
click at [39, 80] on link "Clio Integration" at bounding box center [45, 82] width 76 height 10
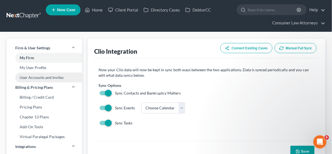
click at [31, 77] on link "User Accounts and Invites" at bounding box center [45, 77] width 76 height 10
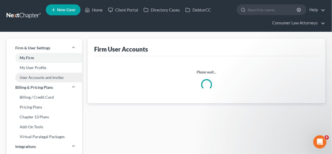
select select "0"
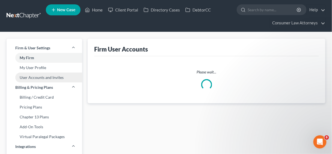
select select "0"
select select "1"
select select "0"
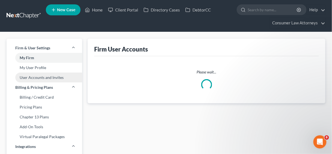
select select "0"
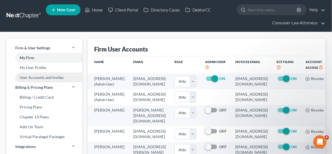
click at [40, 77] on link "User Accounts and Invites" at bounding box center [45, 77] width 76 height 10
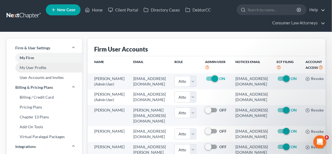
click at [37, 65] on link "My User Profile" at bounding box center [45, 68] width 76 height 10
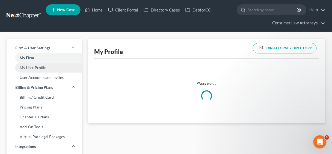
select select "9"
select select "15"
select select "attorney"
select select "0"
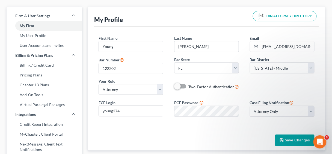
scroll to position [44, 0]
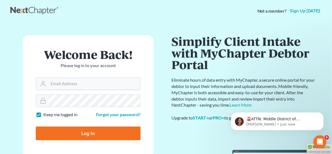
type input "[EMAIL_ADDRESS][DOMAIN_NAME]"
click at [104, 131] on input "Log In" at bounding box center [88, 133] width 105 height 14
type input "Thinking..."
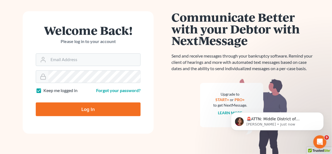
scroll to position [44, 0]
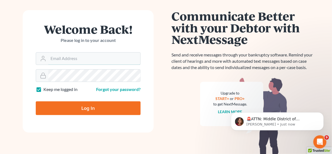
type input "[EMAIL_ADDRESS][DOMAIN_NAME]"
click at [106, 107] on input "Log In" at bounding box center [88, 108] width 105 height 14
type input "Thinking..."
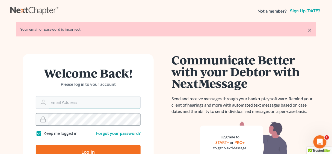
type input "[EMAIL_ADDRESS][DOMAIN_NAME]"
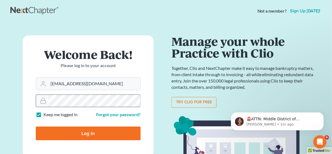
click at [48, 99] on div at bounding box center [88, 100] width 105 height 13
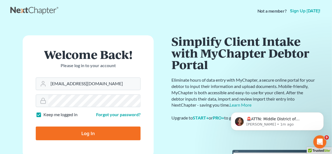
click at [79, 127] on input "Log In" at bounding box center [88, 133] width 105 height 14
type input "Thinking..."
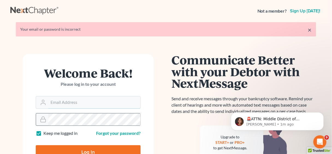
type input "[EMAIL_ADDRESS][DOMAIN_NAME]"
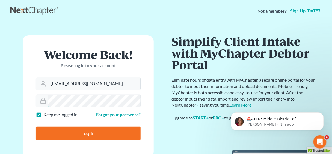
click at [48, 119] on form "Welcome Back! Please log in to your account Email Address [EMAIL_ADDRESS][DOMAI…" at bounding box center [88, 96] width 131 height 122
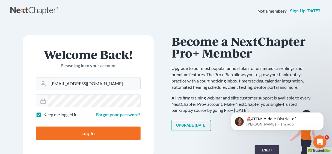
click at [86, 134] on input "Log In" at bounding box center [88, 133] width 105 height 14
type input "Thinking..."
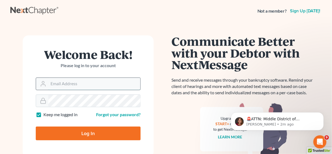
type input "[EMAIL_ADDRESS][DOMAIN_NAME]"
click at [113, 84] on input "[EMAIL_ADDRESS][DOMAIN_NAME]" at bounding box center [94, 84] width 92 height 12
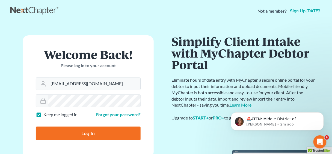
click at [88, 134] on input "Log In" at bounding box center [88, 133] width 105 height 14
type input "Thinking..."
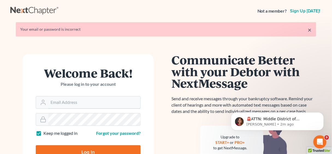
type input "[EMAIL_ADDRESS][DOMAIN_NAME]"
click at [43, 131] on label "Keep me logged in" at bounding box center [60, 133] width 34 height 6
click at [46, 131] on input "Keep me logged in" at bounding box center [48, 132] width 4 height 4
checkbox input "false"
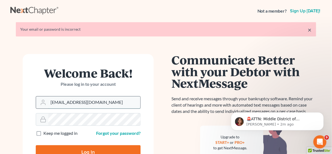
drag, startPoint x: 122, startPoint y: 101, endPoint x: 55, endPoint y: 99, distance: 66.9
click at [34, 103] on form "Welcome Back! Please log in to your account Email Address [EMAIL_ADDRESS][DOMAI…" at bounding box center [88, 115] width 131 height 122
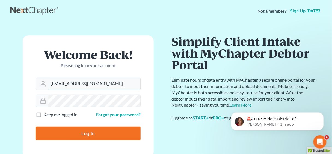
type input "[EMAIL_ADDRESS][DOMAIN_NAME]"
click at [100, 133] on input "Log In" at bounding box center [88, 133] width 105 height 14
type input "Thinking..."
